Goal: Find specific page/section: Find specific page/section

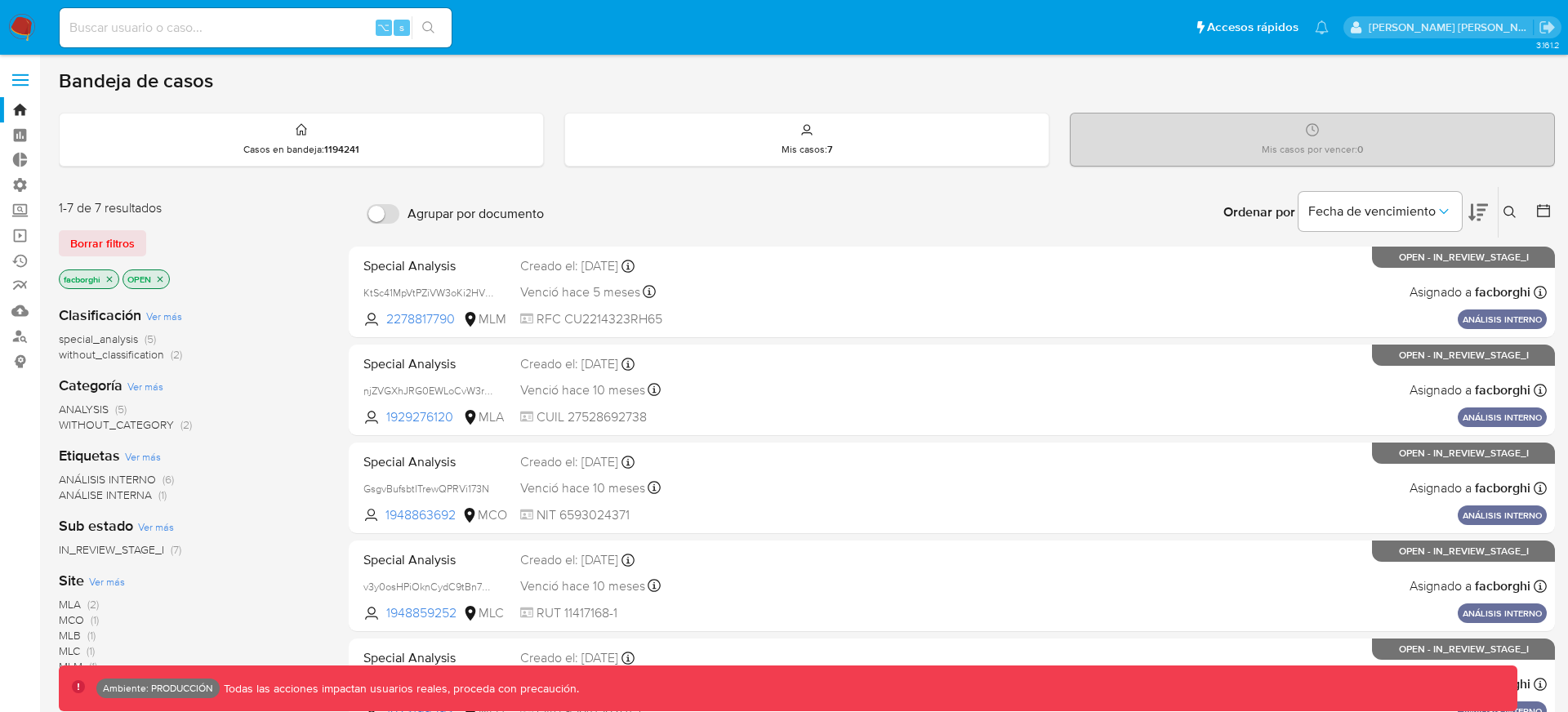
click at [304, 42] on div "⌥ s" at bounding box center [256, 28] width 392 height 39
click at [323, 28] on input at bounding box center [256, 28] width 392 height 21
paste input "127189272078"
click at [146, 29] on input "127189272078" at bounding box center [256, 28] width 392 height 21
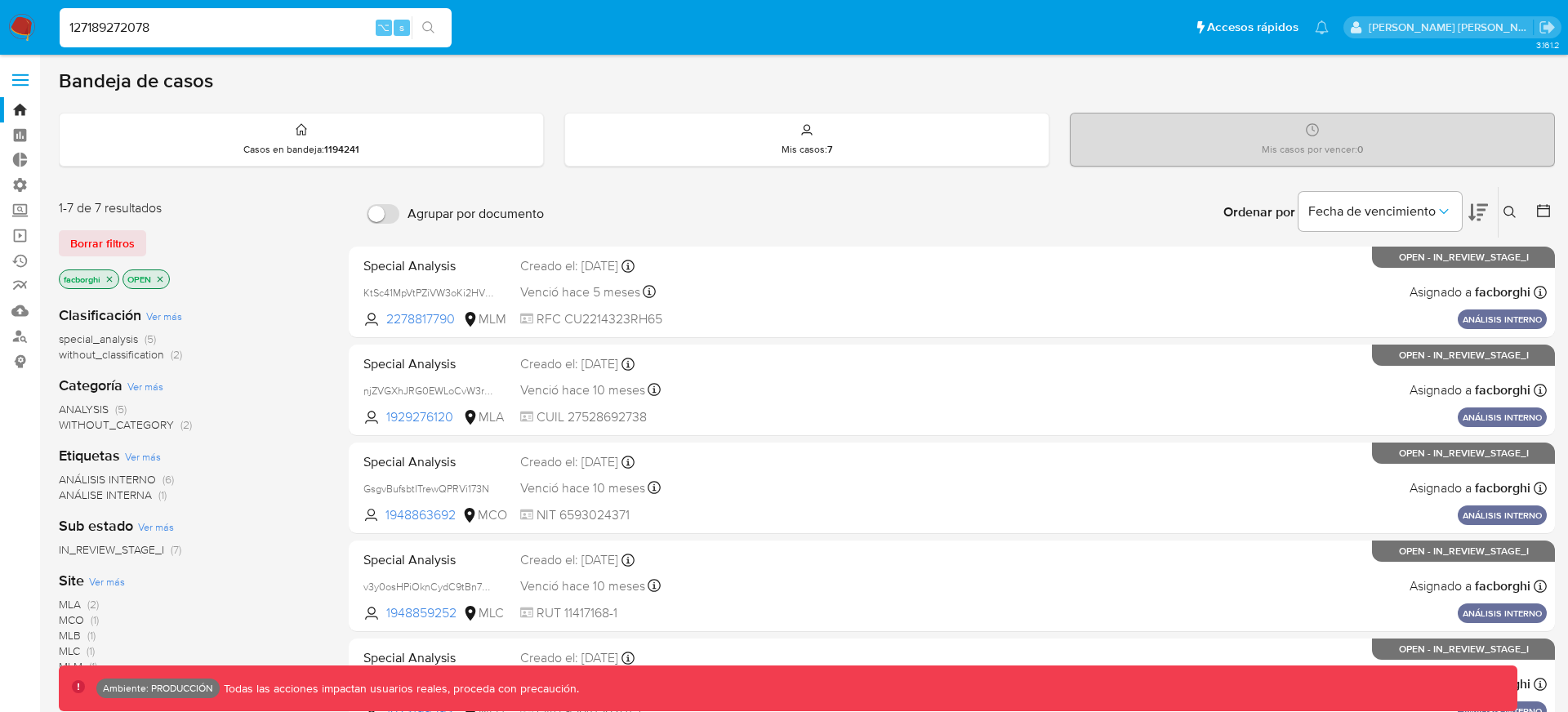
paste input "771845781"
type input "771845781"
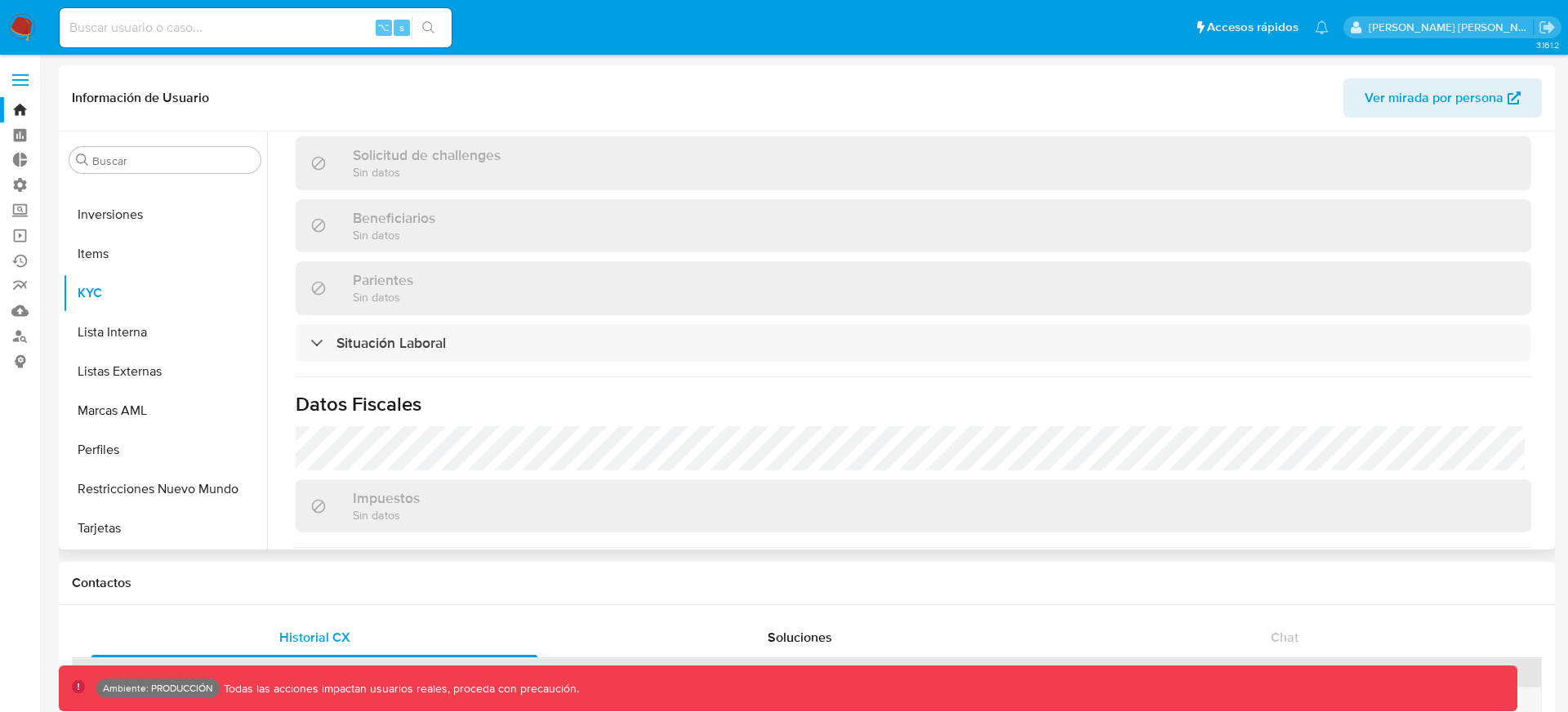
scroll to position [443, 0]
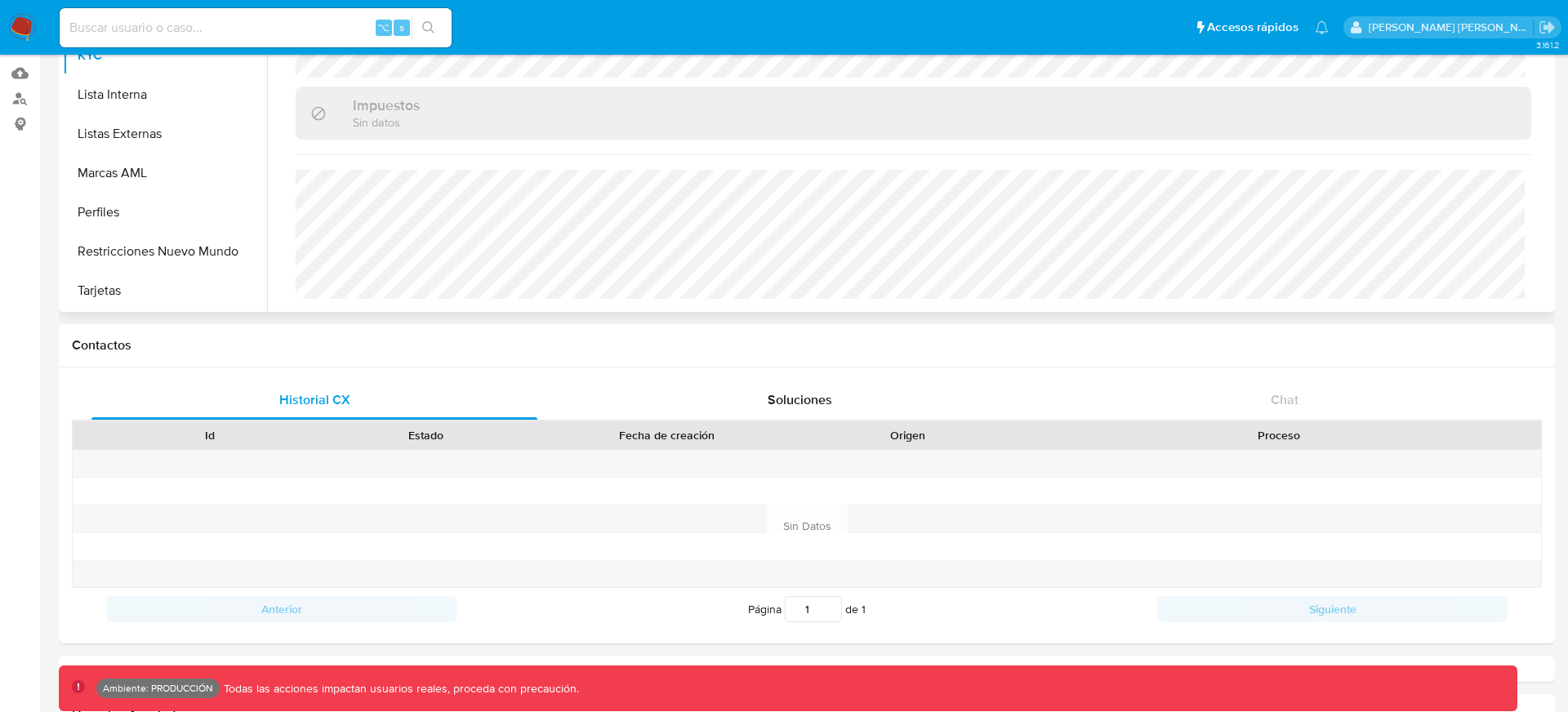
select select "10"
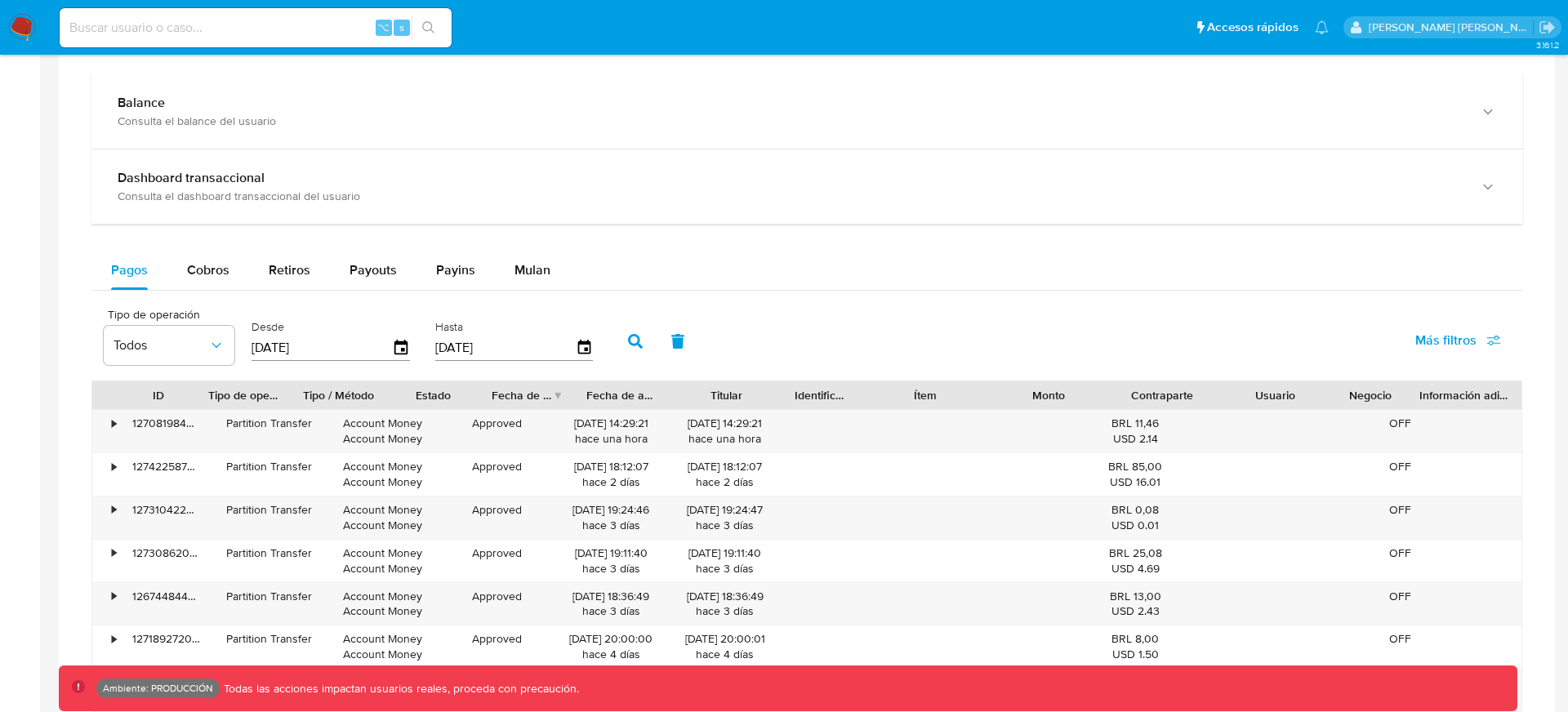
scroll to position [722, 0]
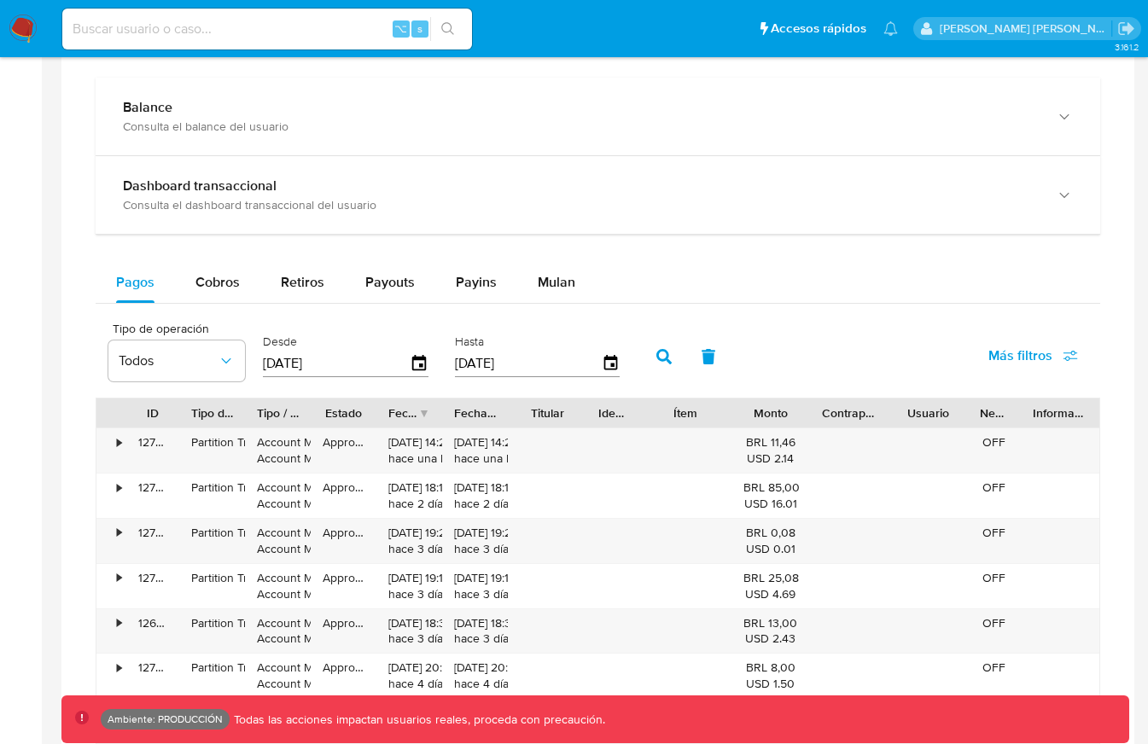
drag, startPoint x: 185, startPoint y: 415, endPoint x: 297, endPoint y: 416, distance: 111.8
click at [195, 416] on div at bounding box center [179, 412] width 31 height 29
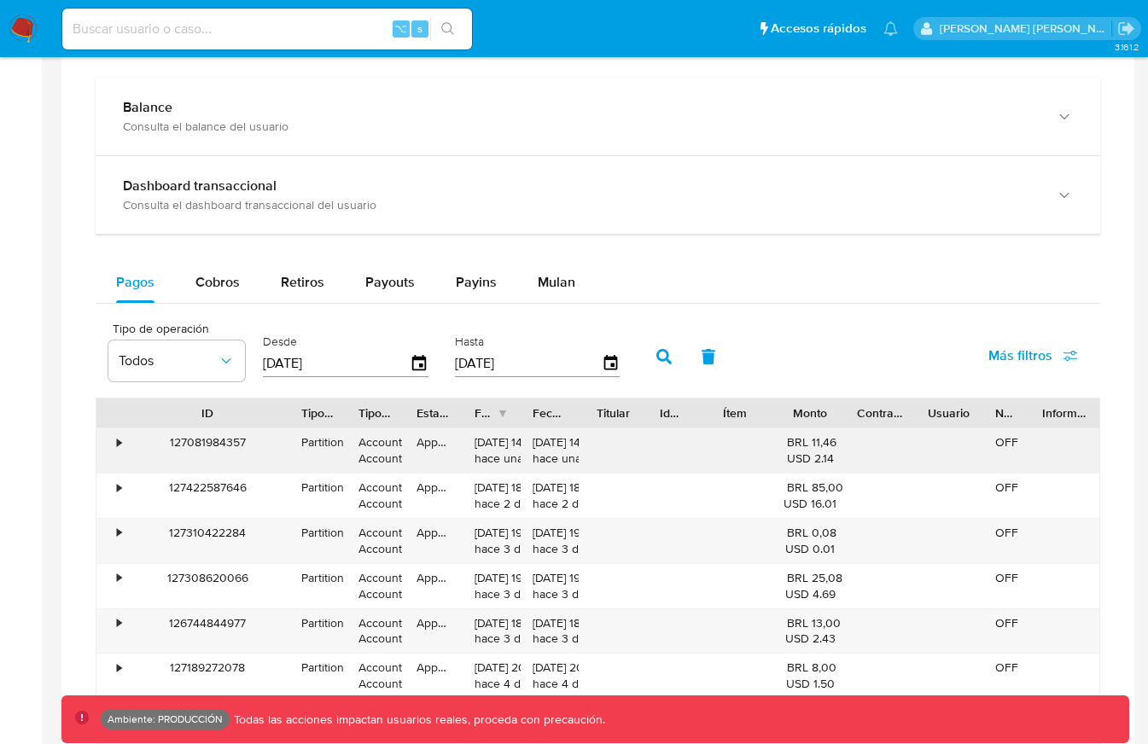
click at [224, 435] on div "127081984357" at bounding box center [207, 450] width 163 height 44
click at [993, 347] on span "Más filtros" at bounding box center [1020, 355] width 64 height 41
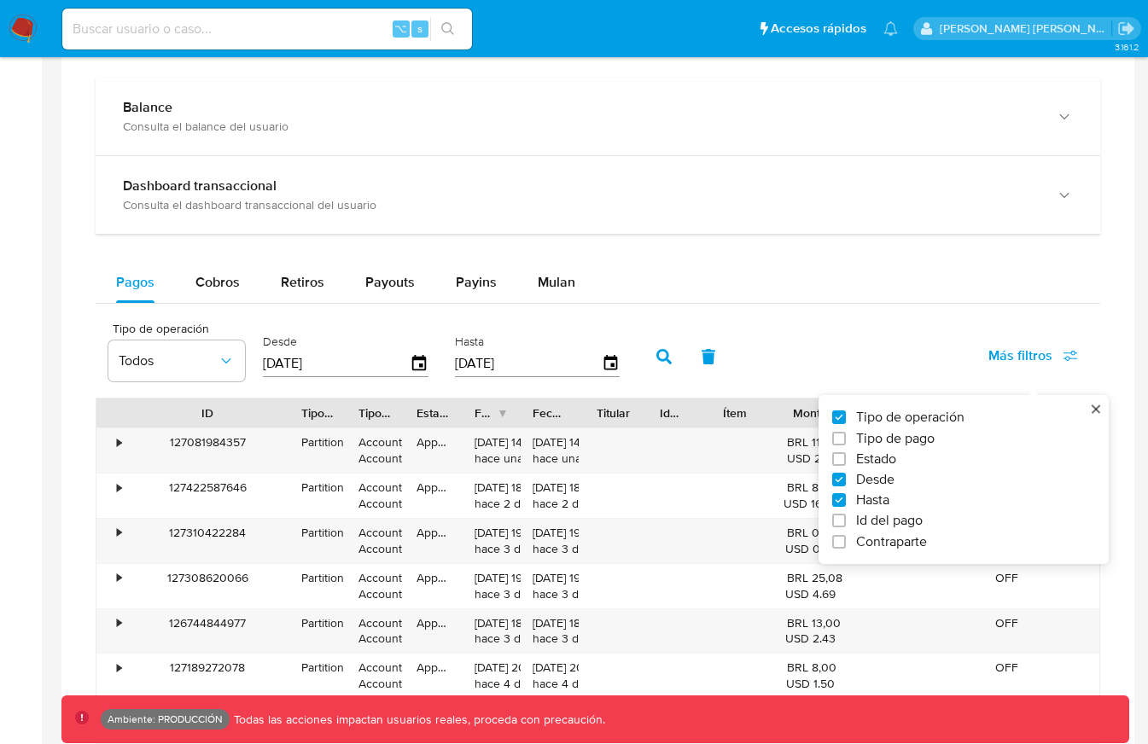
click at [860, 521] on span "Id del pago" at bounding box center [889, 520] width 67 height 17
click at [846, 521] on input "Id del pago" at bounding box center [839, 521] width 14 height 14
checkbox input "true"
click at [719, 373] on div at bounding box center [725, 361] width 167 height 41
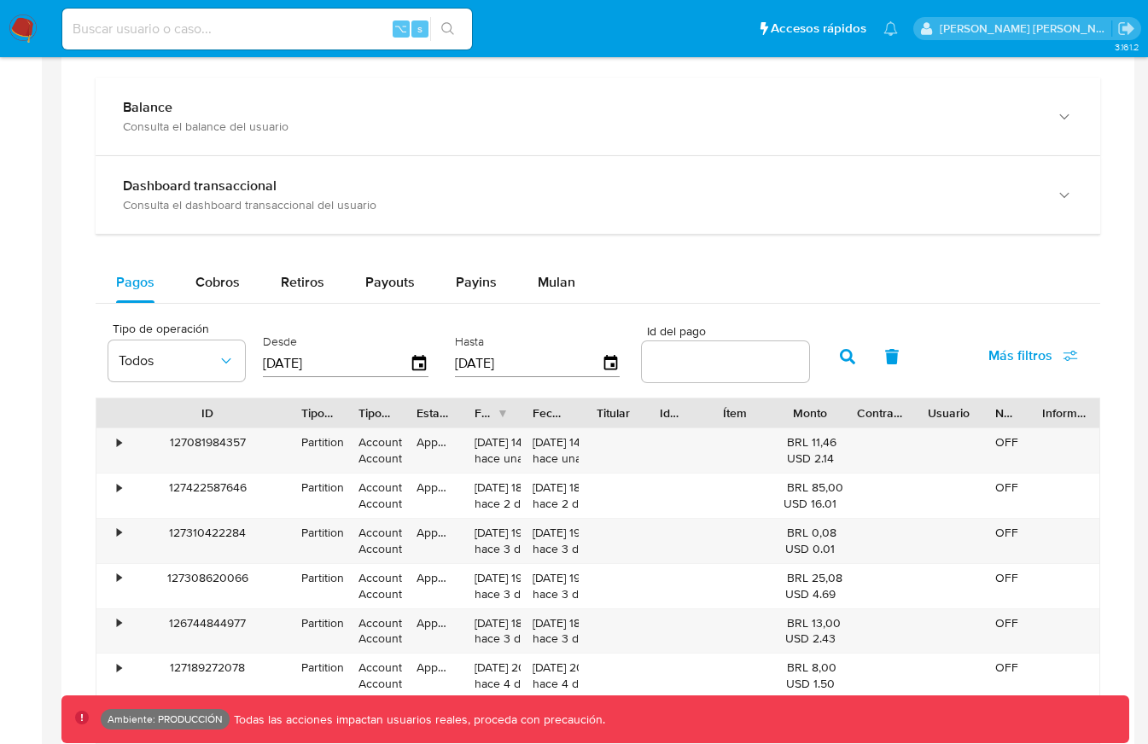
click at [721, 370] on input "number" at bounding box center [725, 362] width 167 height 22
click at [766, 352] on input "number" at bounding box center [725, 362] width 167 height 22
paste input "127081984357"
type input "127081984357"
click at [840, 354] on icon "button" at bounding box center [847, 356] width 15 height 15
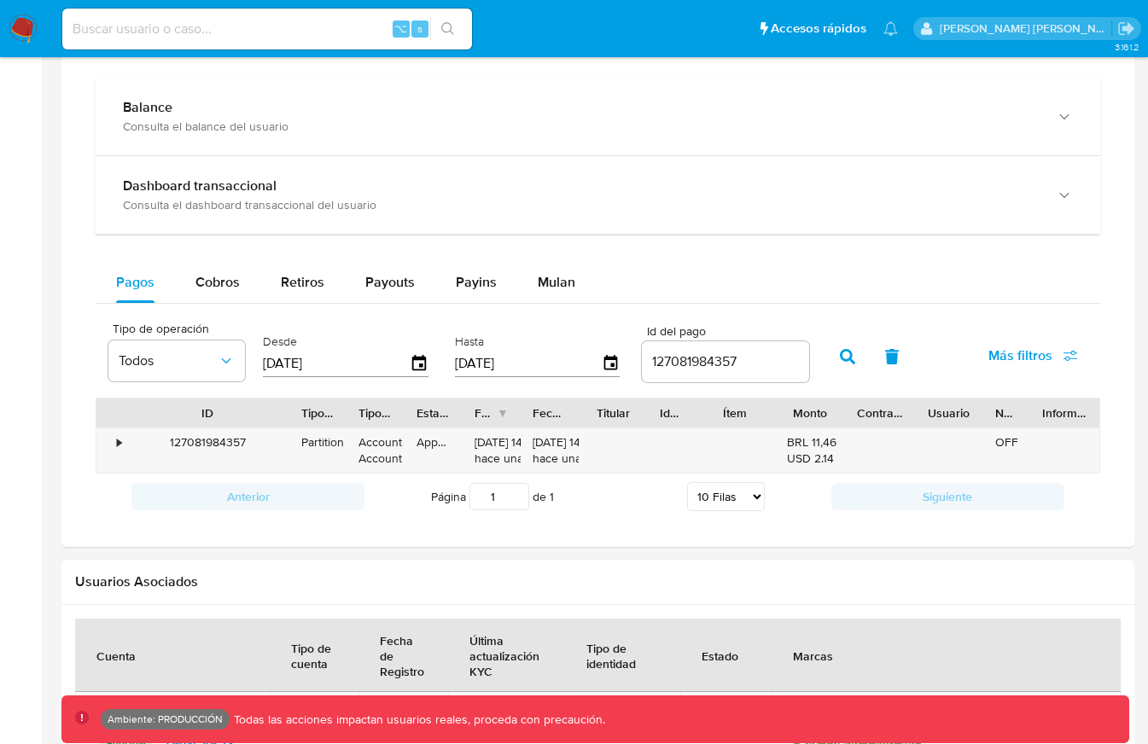
click at [848, 357] on button "button" at bounding box center [847, 356] width 44 height 41
click at [412, 363] on icon "button" at bounding box center [419, 364] width 30 height 30
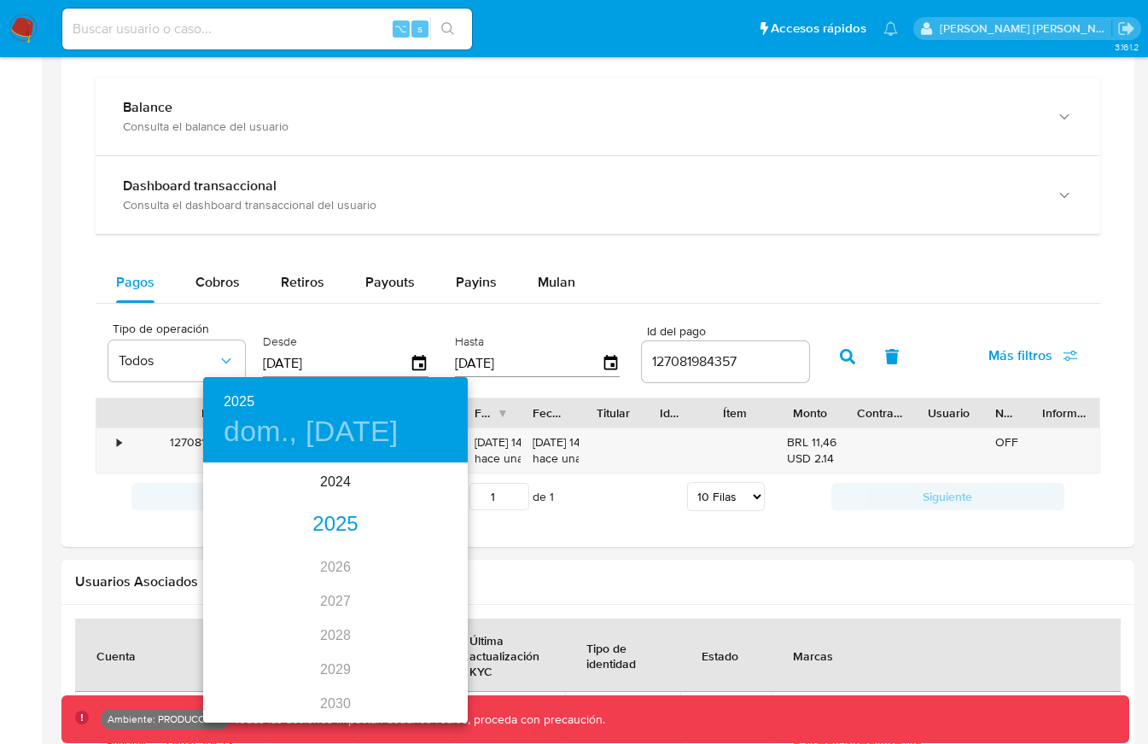
click at [344, 515] on div "2025" at bounding box center [335, 525] width 265 height 34
click at [430, 619] on div "sep." at bounding box center [424, 625] width 88 height 64
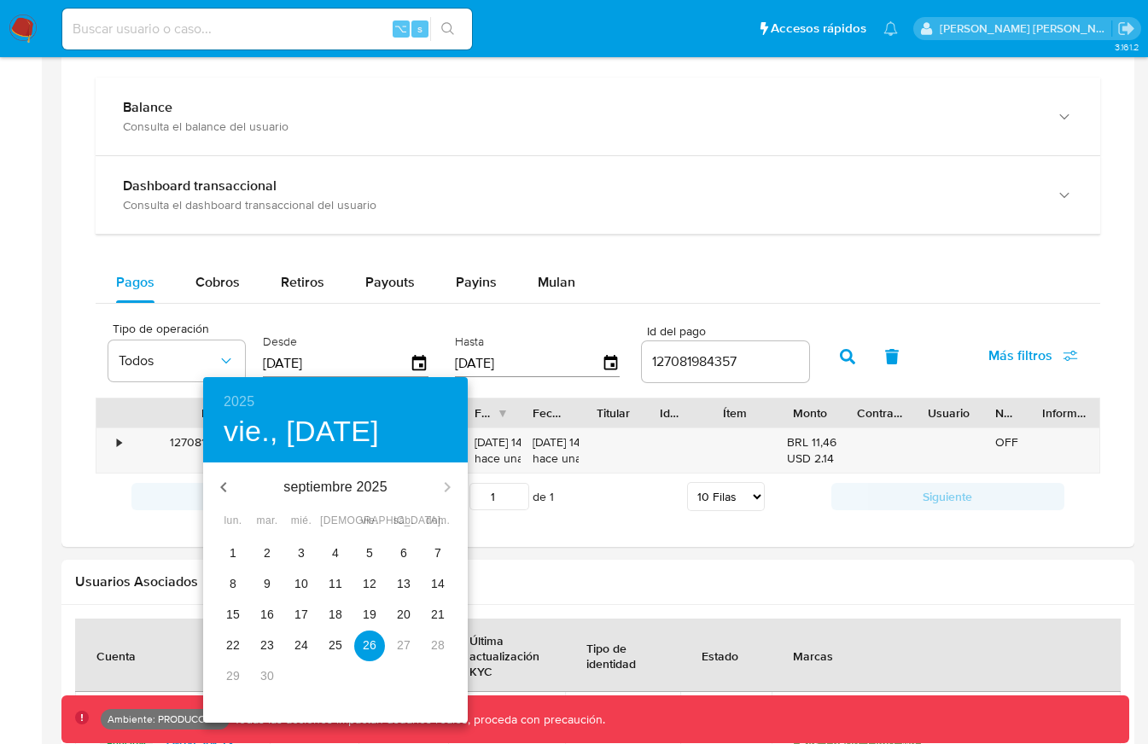
click at [230, 550] on p "1" at bounding box center [233, 552] width 7 height 17
type input "[DATE]"
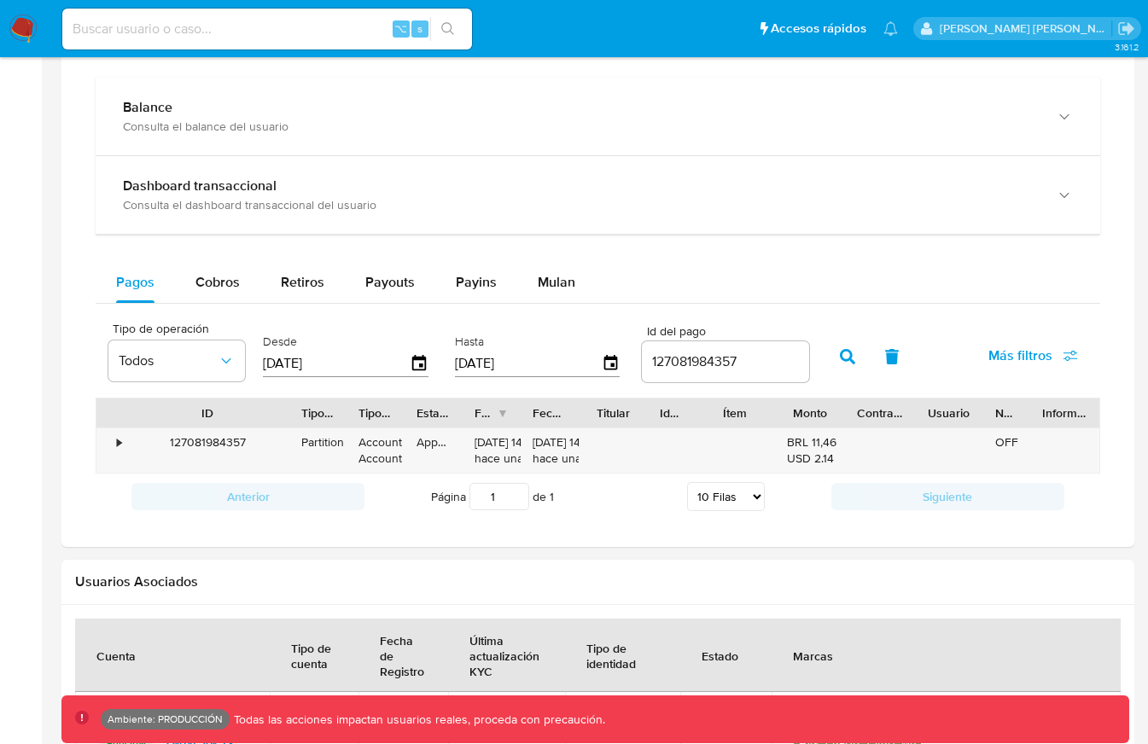
click at [847, 365] on button "button" at bounding box center [847, 356] width 44 height 41
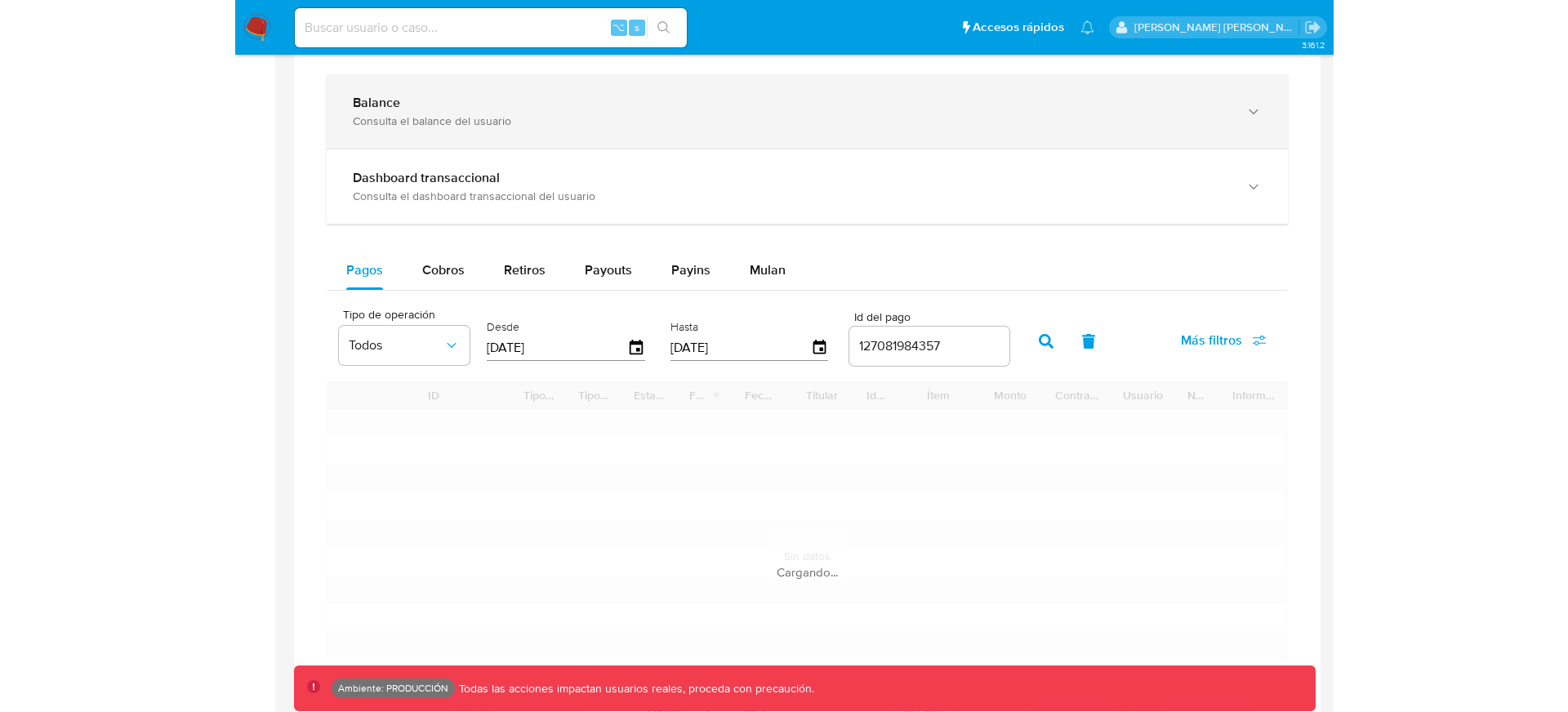
scroll to position [712, 0]
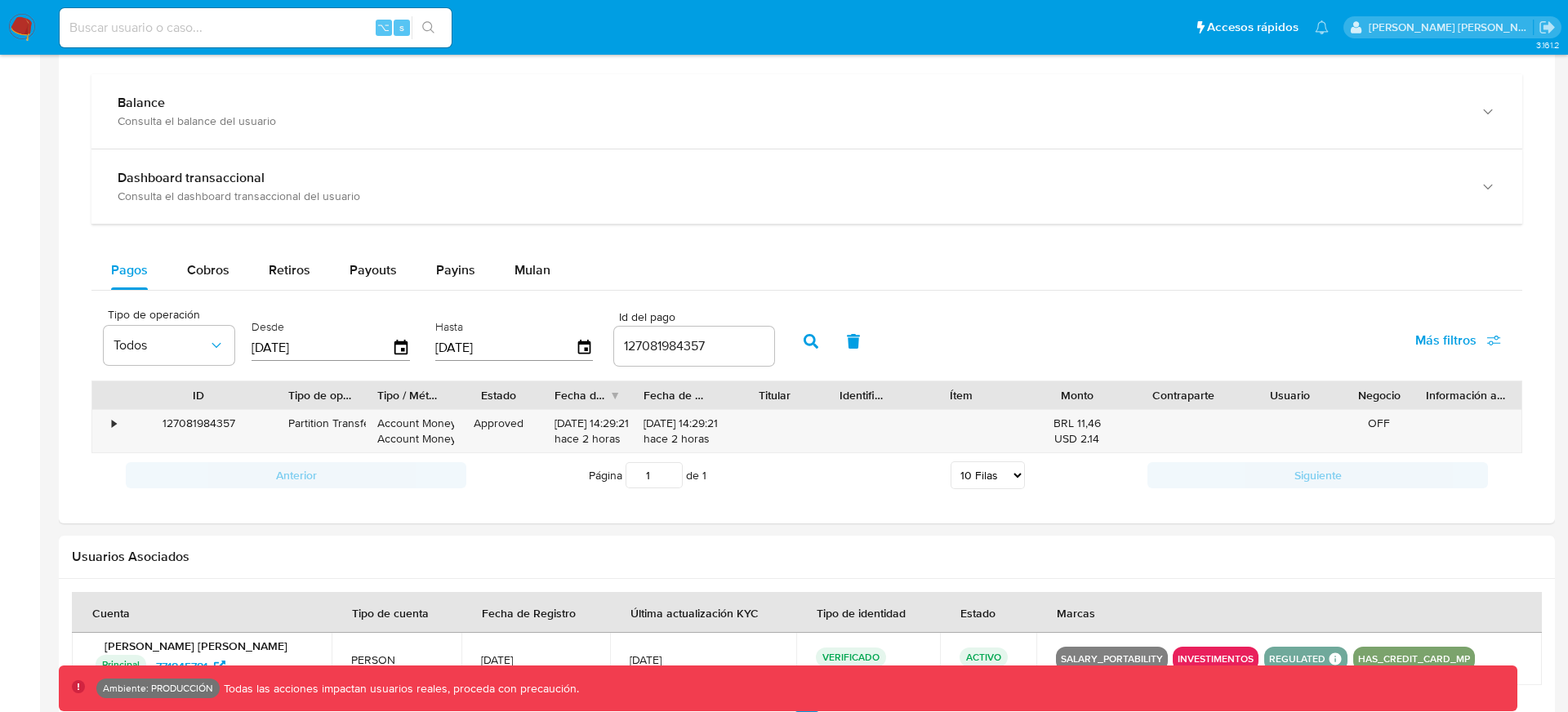
click at [173, 29] on input at bounding box center [256, 28] width 392 height 21
paste input "658396278"
type input "658396278"
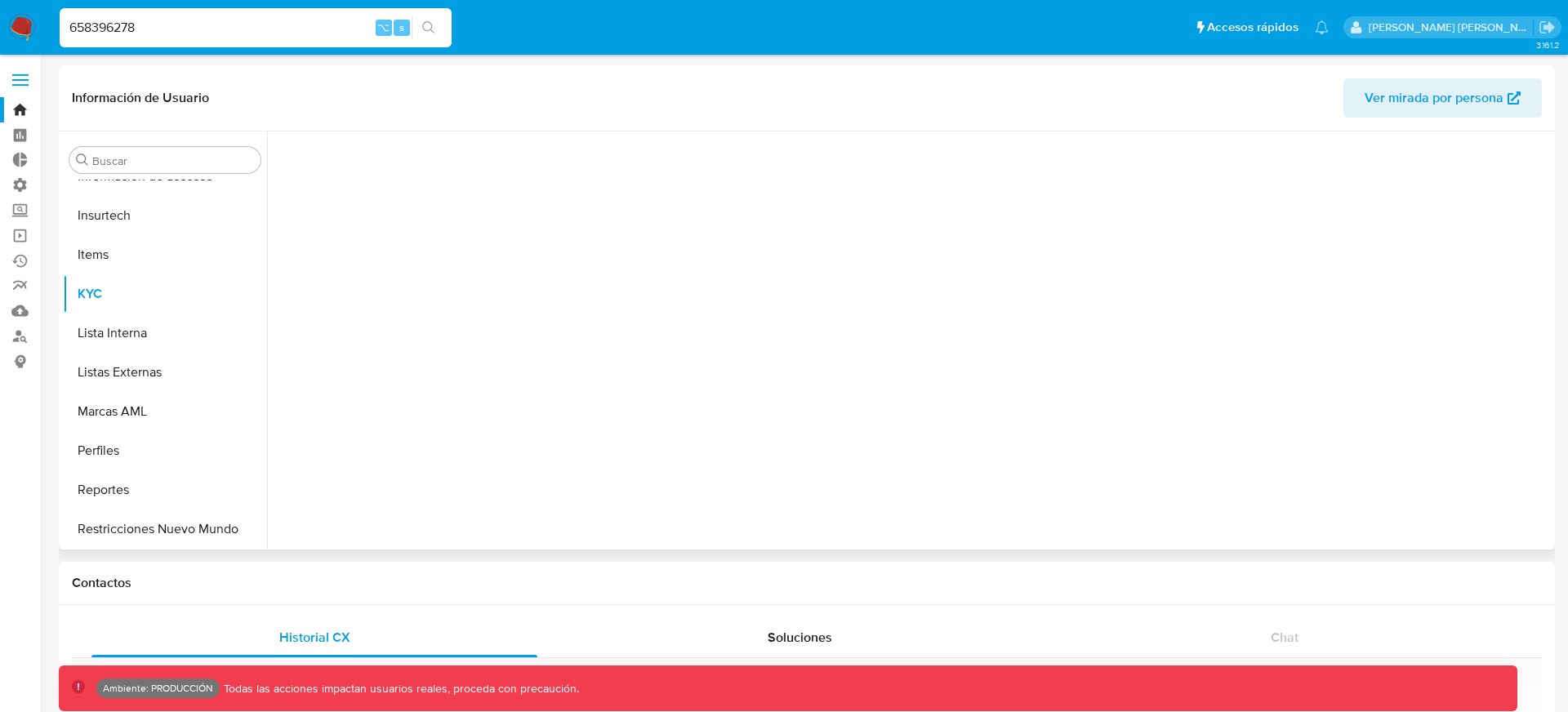
scroll to position [808, 0]
